Goal: Task Accomplishment & Management: Manage account settings

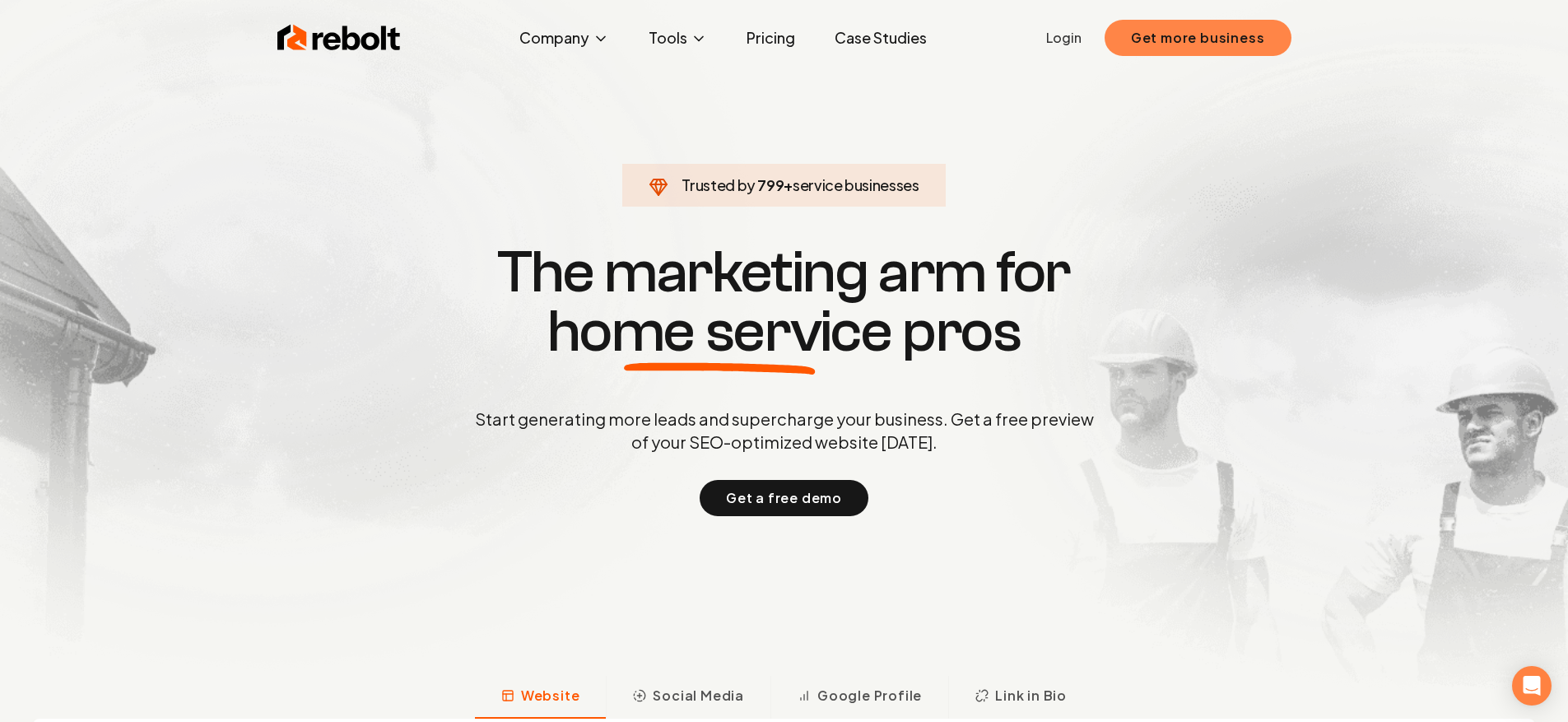
click at [1202, 41] on button "Get more business" at bounding box center [1197, 37] width 187 height 36
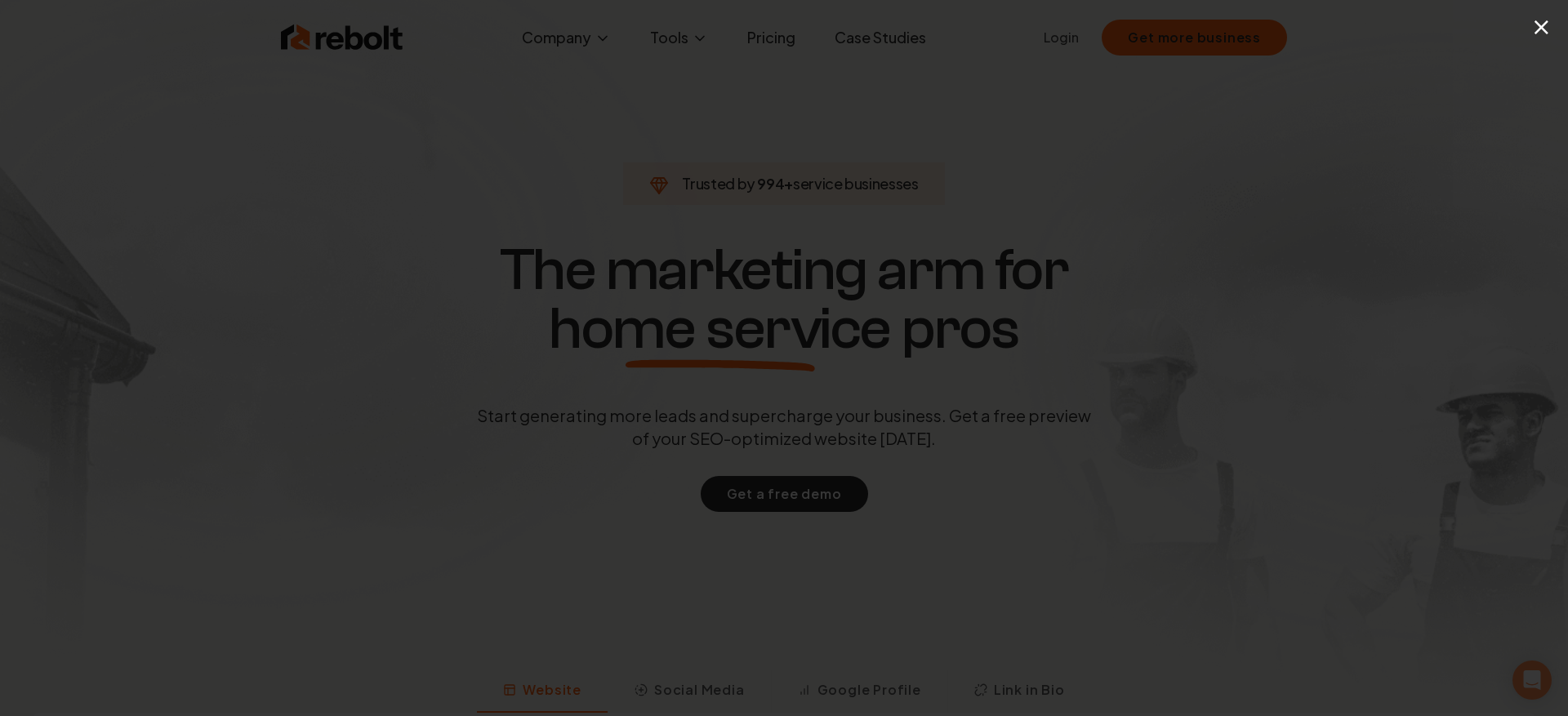
click at [1554, 24] on div "×" at bounding box center [1557, 26] width 21 height 36
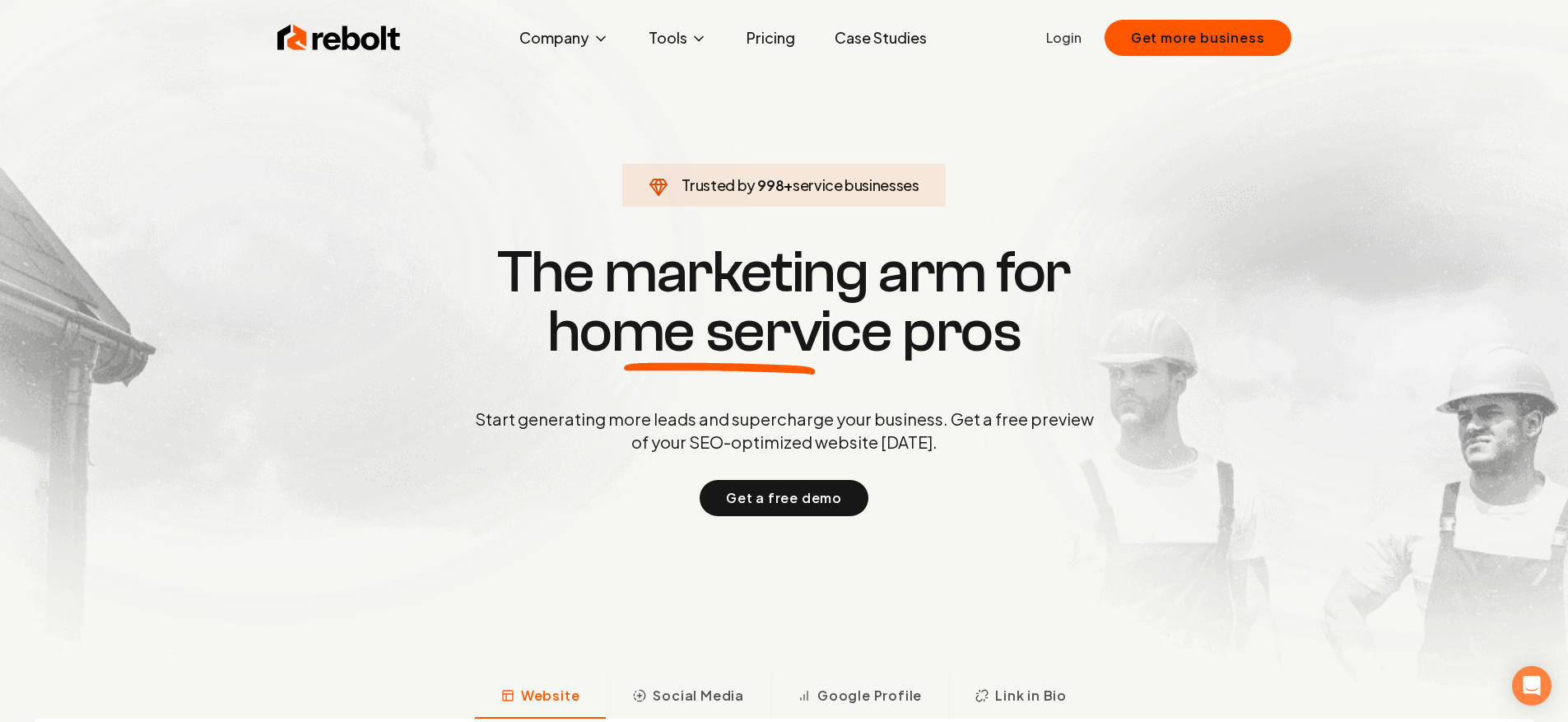
click at [1064, 33] on link "Login" at bounding box center [1063, 38] width 35 height 20
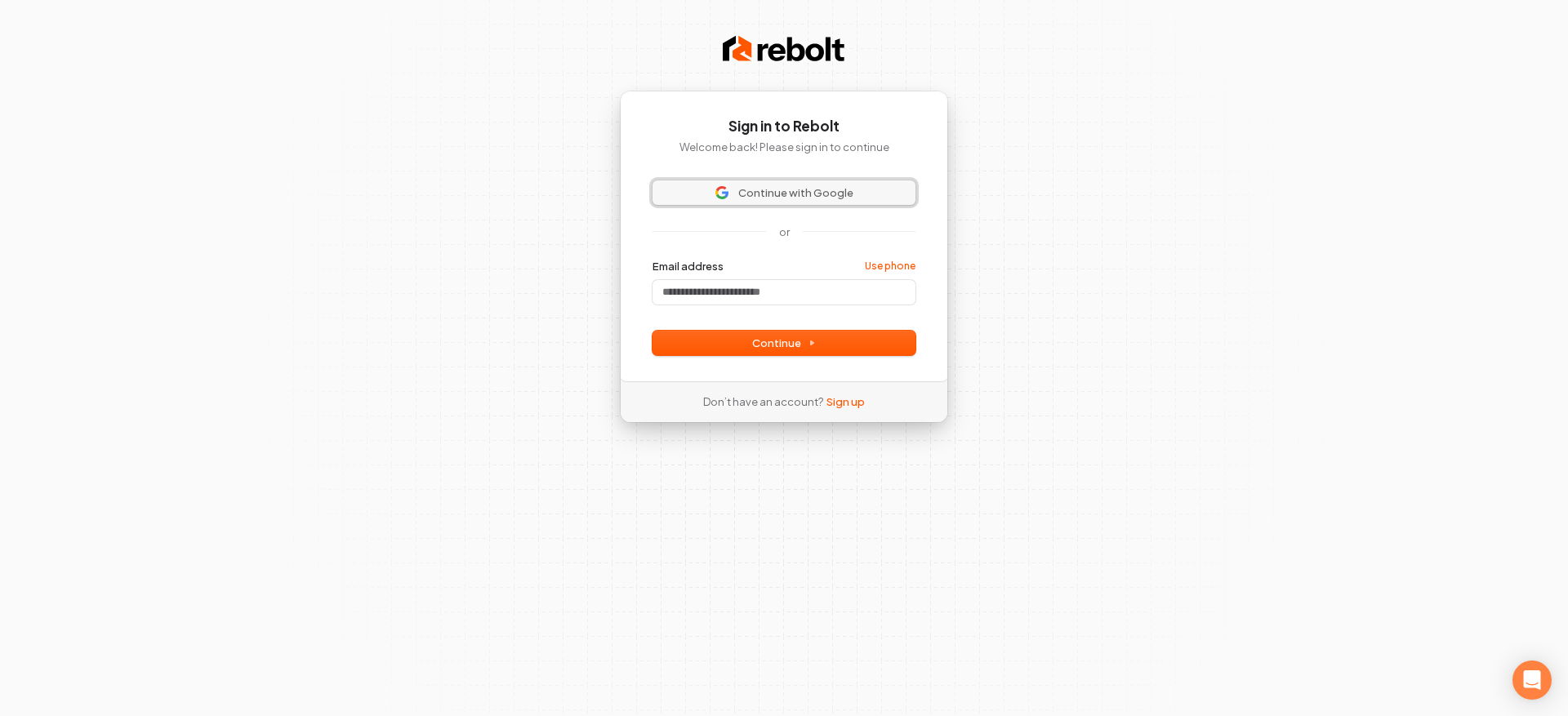
click at [776, 189] on span "Continue with Google" at bounding box center [795, 192] width 115 height 15
